Goal: Task Accomplishment & Management: Use online tool/utility

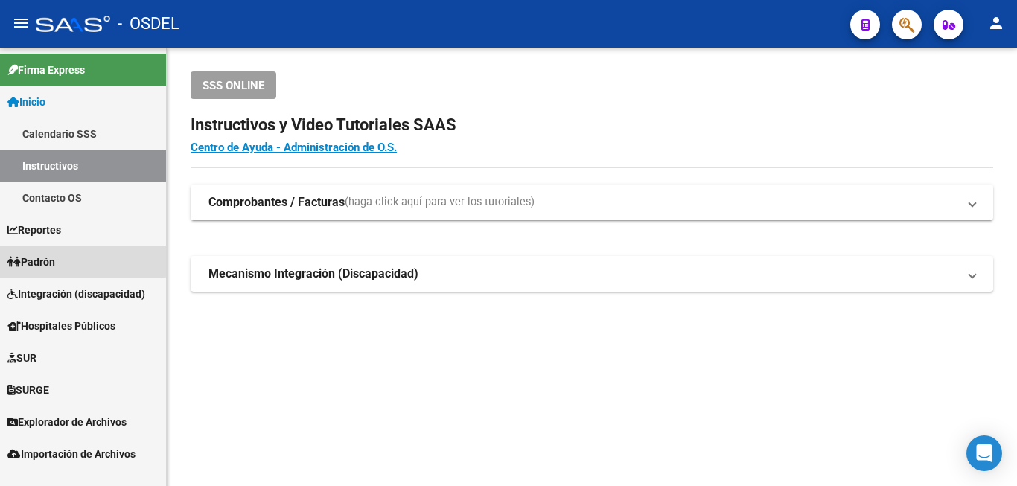
click at [75, 261] on link "Padrón" at bounding box center [83, 262] width 166 height 32
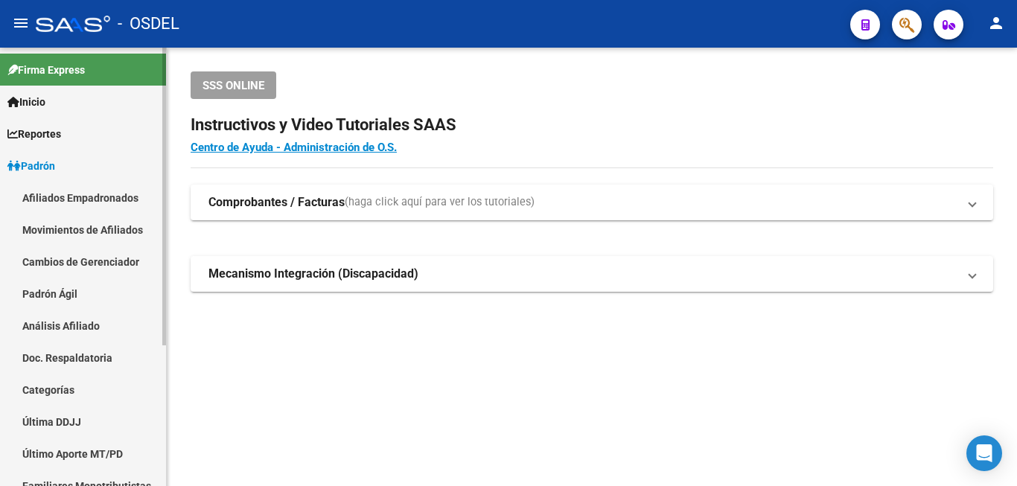
click at [104, 319] on link "Análisis Afiliado" at bounding box center [83, 326] width 166 height 32
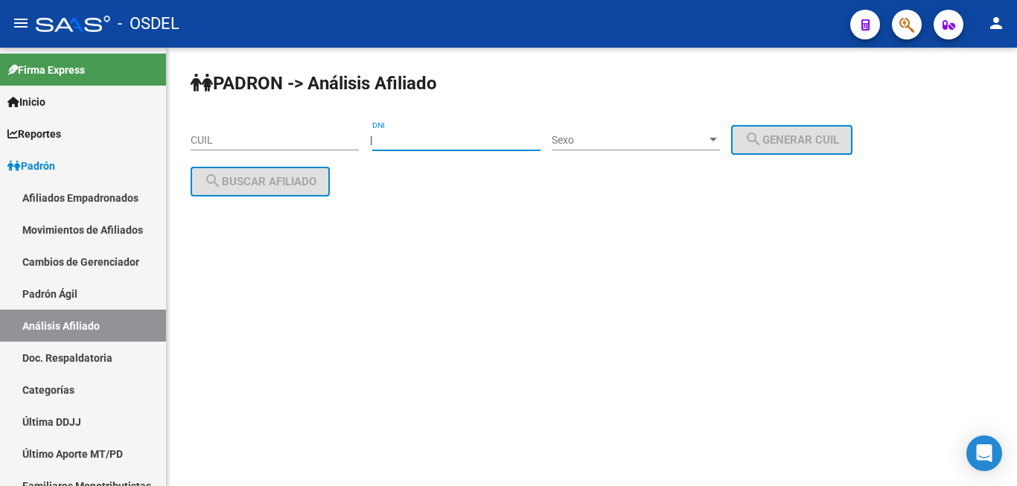
click at [424, 143] on input "DNI" at bounding box center [456, 140] width 168 height 13
type input "12588820"
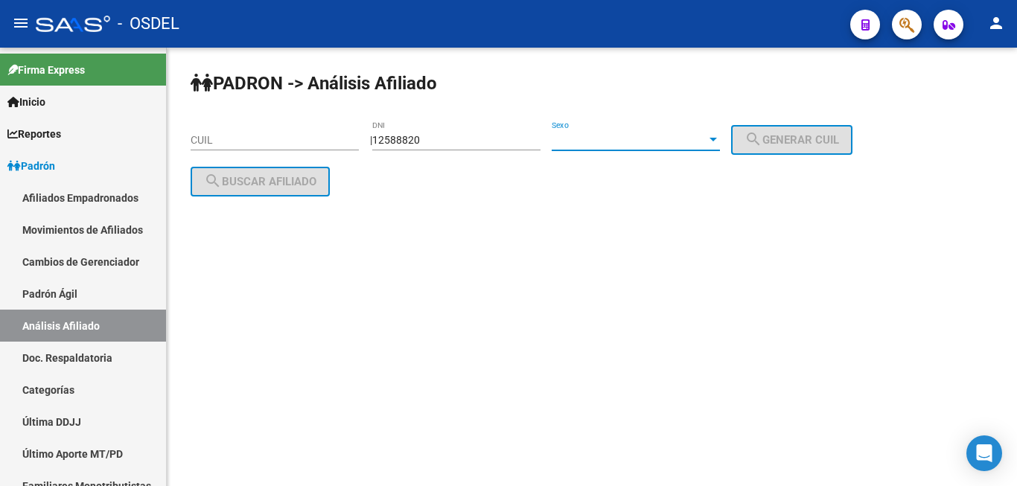
click at [611, 140] on span "Sexo" at bounding box center [629, 140] width 155 height 13
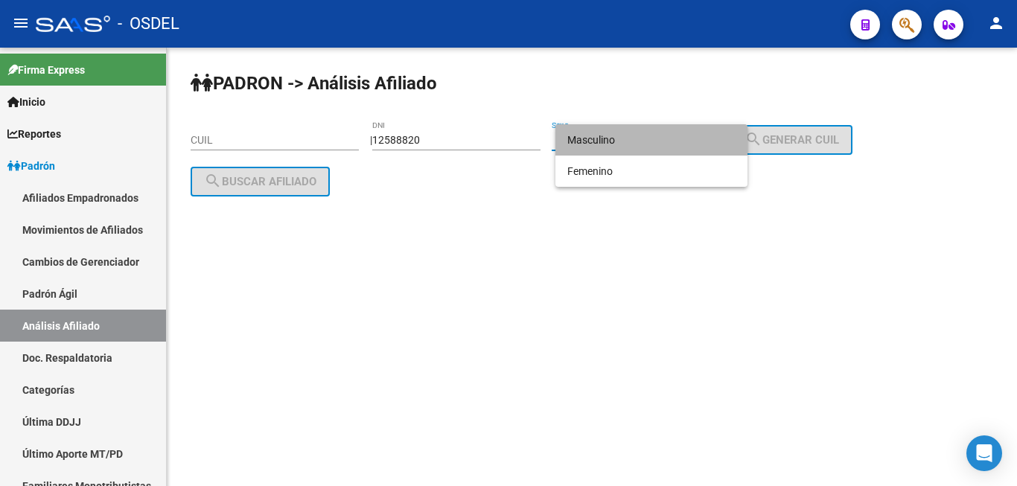
click at [612, 140] on span "Masculino" at bounding box center [651, 139] width 168 height 31
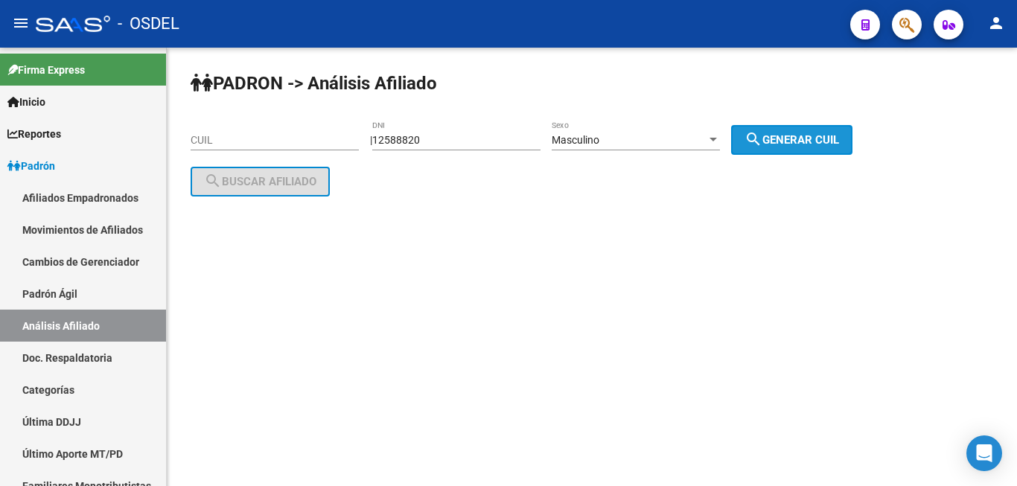
click at [841, 149] on button "search Generar CUIL" at bounding box center [791, 140] width 121 height 30
type input "20-12588820-9"
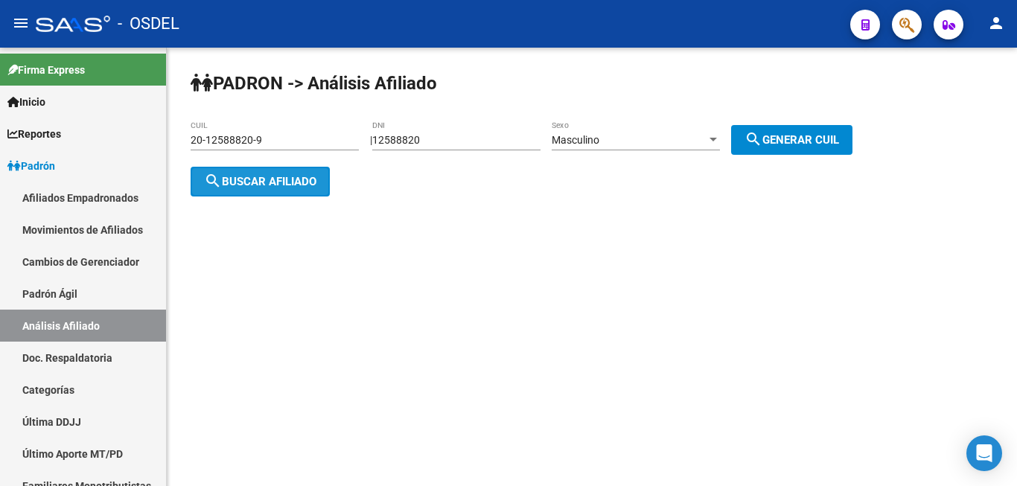
click at [292, 172] on button "search Buscar afiliado" at bounding box center [260, 182] width 139 height 30
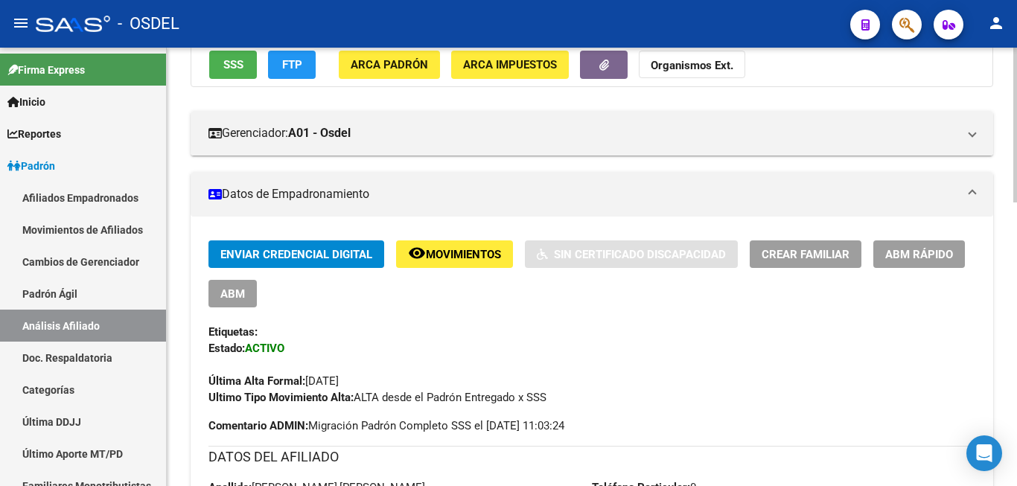
scroll to position [228, 0]
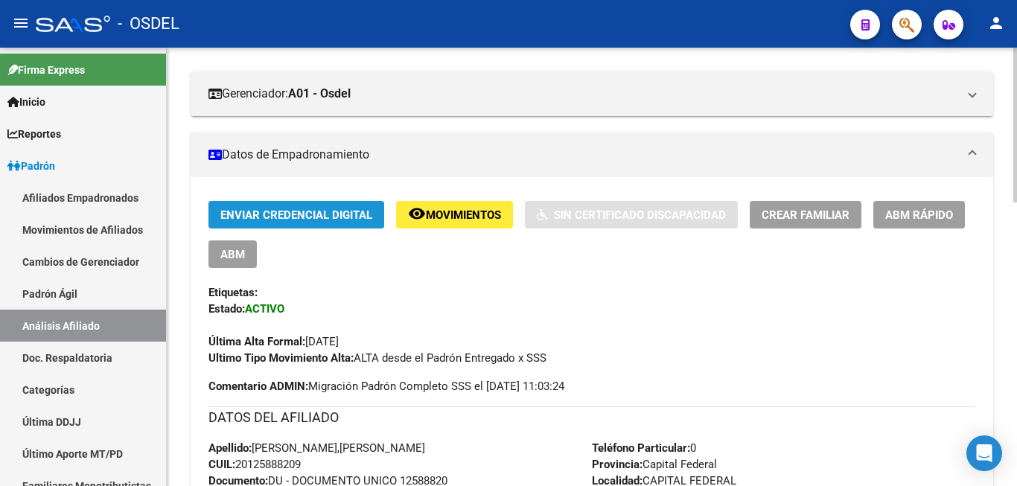
click at [291, 214] on span "Enviar Credencial Digital" at bounding box center [296, 214] width 152 height 13
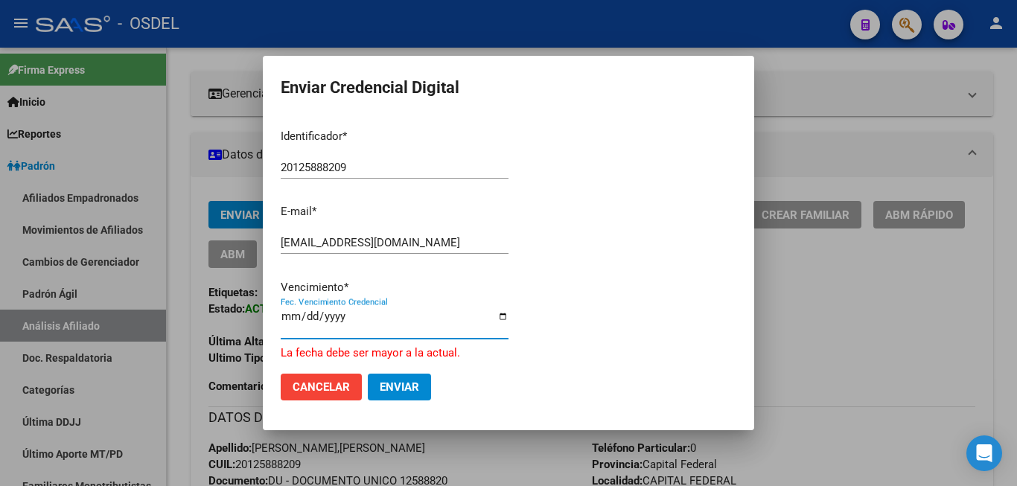
click at [305, 322] on input "[DATE]" at bounding box center [395, 322] width 228 height 24
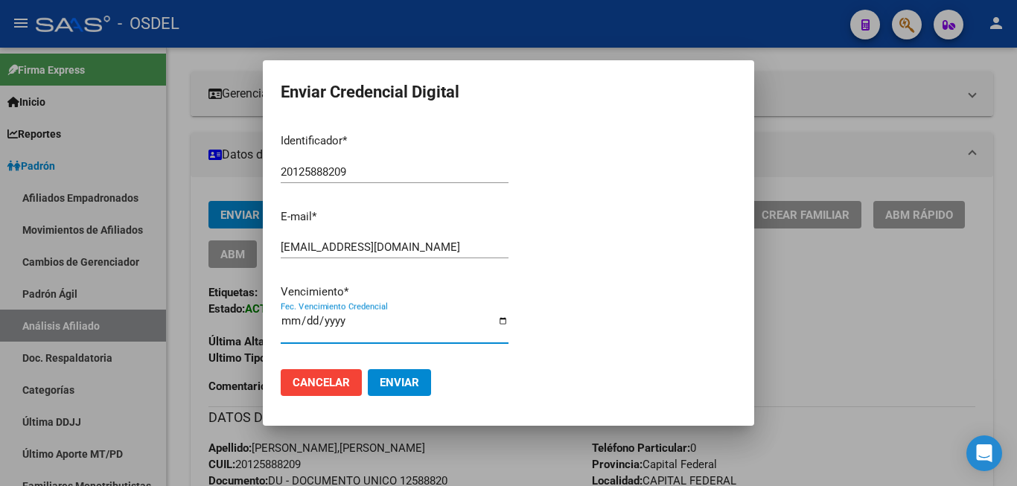
click at [284, 326] on input "[DATE]" at bounding box center [395, 327] width 228 height 24
type input "[DATE]"
click at [412, 371] on button "Enviar" at bounding box center [399, 382] width 63 height 27
